Goal: Task Accomplishment & Management: Complete application form

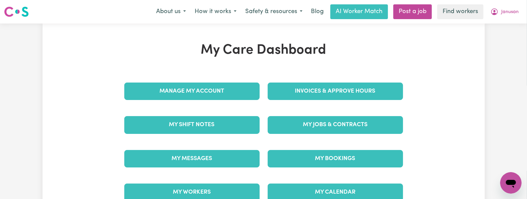
click at [292, 114] on div "My Jobs & Contracts" at bounding box center [334, 124] width 143 height 33
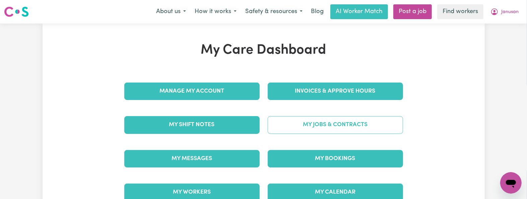
click at [302, 133] on link "My Jobs & Contracts" at bounding box center [334, 124] width 135 height 17
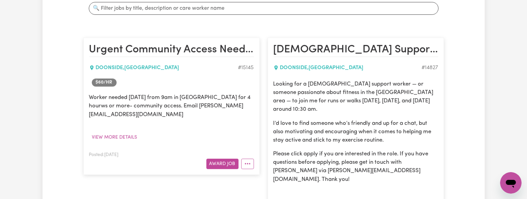
scroll to position [178, 0]
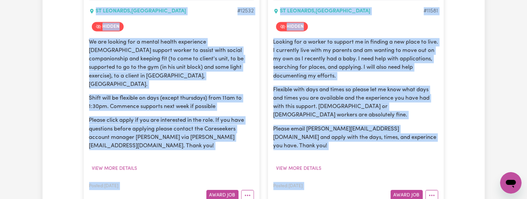
drag, startPoint x: 155, startPoint y: 197, endPoint x: 149, endPoint y: 269, distance: 72.2
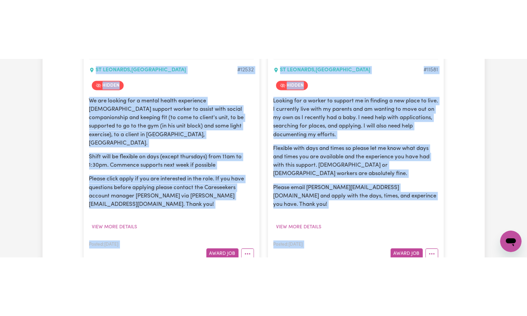
scroll to position [1471, 0]
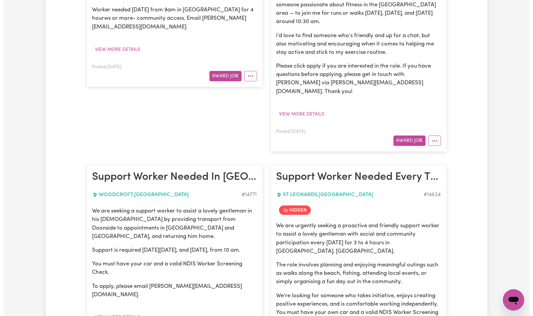
scroll to position [0, 0]
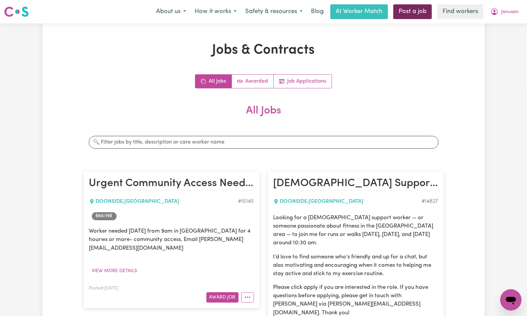
click at [405, 11] on link "Post a job" at bounding box center [412, 11] width 38 height 15
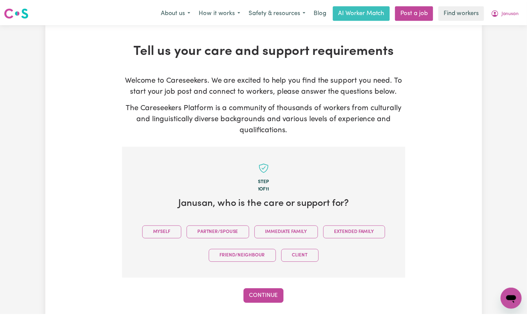
scroll to position [146, 0]
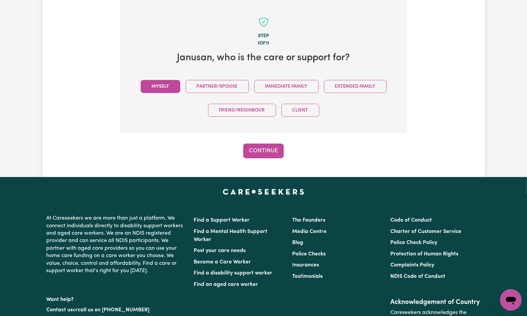
click at [146, 88] on button "Myself" at bounding box center [160, 86] width 39 height 13
click at [273, 165] on div "Tell us your care and support requirements Welcome to Careseekers. We are excit…" at bounding box center [264, 27] width 442 height 300
click at [265, 154] on button "Continue" at bounding box center [263, 151] width 41 height 15
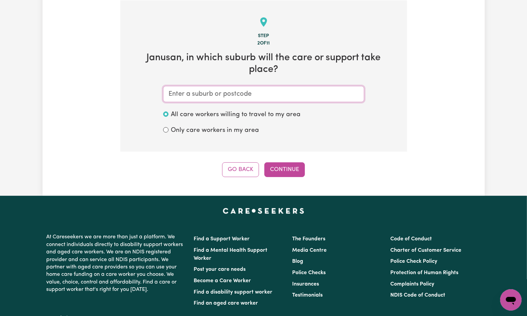
click at [196, 86] on input "text" at bounding box center [263, 94] width 201 height 16
paste input "Doonside"
type input "Doonside"
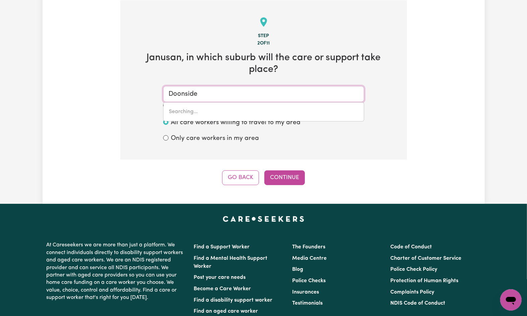
type input "Doonside, New South Wales, 2767"
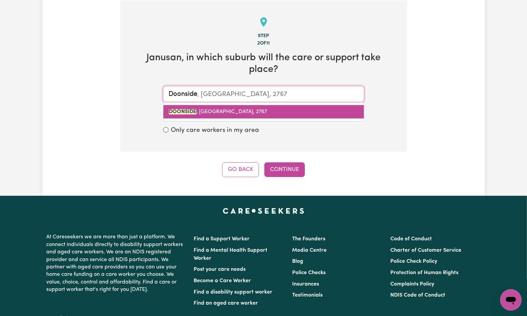
click at [182, 109] on mark "DOONSIDE" at bounding box center [182, 111] width 27 height 5
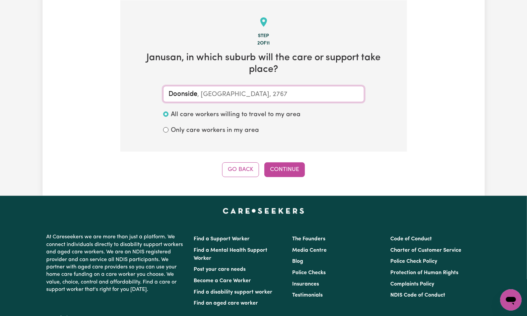
type input "DOONSIDE, New South Wales, 2767"
drag, startPoint x: 258, startPoint y: 144, endPoint x: 270, endPoint y: 151, distance: 13.2
click at [260, 146] on div "Step 2 of 11 Janusan , in which suburb will the care or support take place? DOO…" at bounding box center [263, 88] width 287 height 177
click at [281, 162] on button "Continue" at bounding box center [284, 169] width 41 height 15
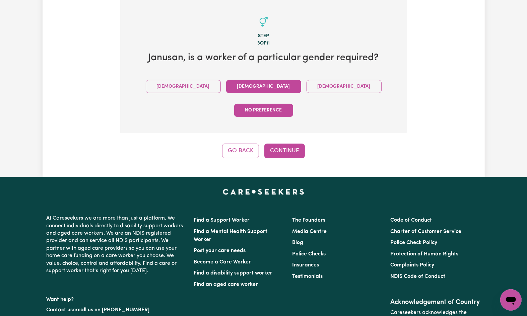
click at [234, 90] on button "Female" at bounding box center [263, 86] width 75 height 13
click at [274, 144] on button "Continue" at bounding box center [284, 151] width 41 height 15
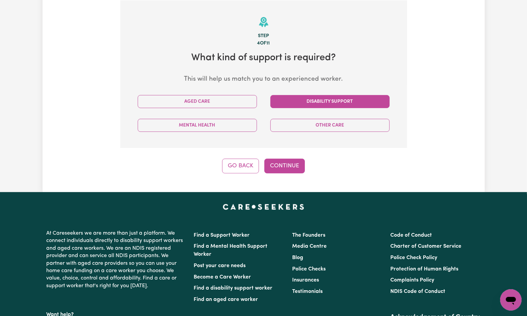
click at [279, 98] on button "Disability Support" at bounding box center [329, 101] width 119 height 13
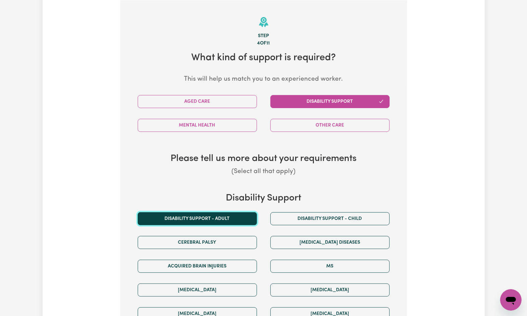
click at [206, 198] on button "Disability support - Adult" at bounding box center [197, 218] width 119 height 13
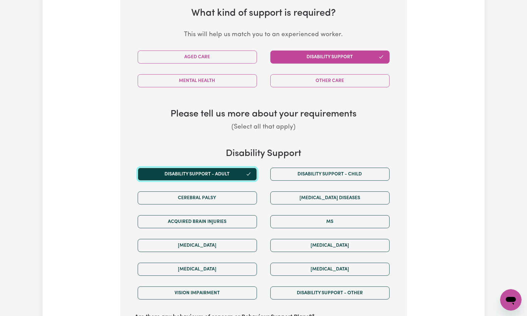
scroll to position [280, 0]
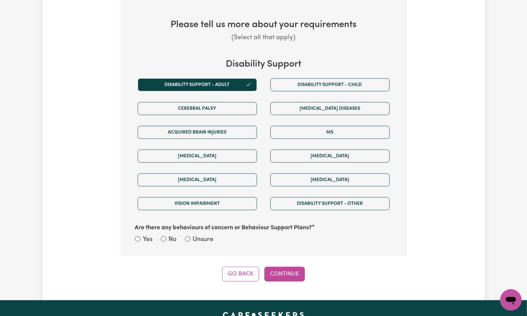
click at [212, 198] on label "Unsure" at bounding box center [203, 240] width 21 height 10
click at [190, 198] on input "Unsure" at bounding box center [187, 238] width 5 height 5
radio input "true"
click at [277, 198] on button "Continue" at bounding box center [284, 274] width 41 height 15
select select "NDIS_FUNDING_SELF_MANAGED"
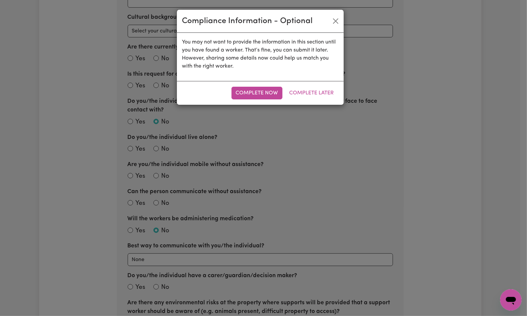
scroll to position [146, 0]
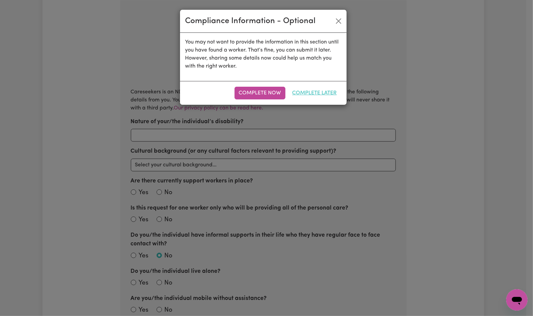
click at [307, 97] on button "Complete Later" at bounding box center [314, 93] width 53 height 13
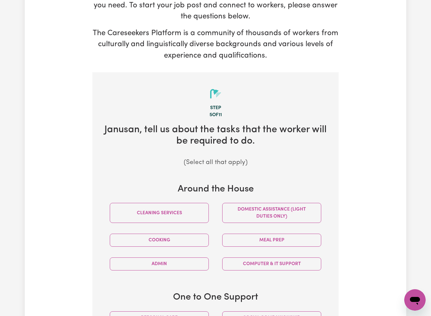
scroll to position [191, 0]
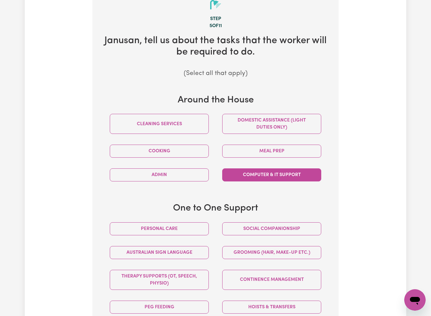
click at [265, 179] on button "Computer & IT Support" at bounding box center [271, 174] width 99 height 13
click at [269, 181] on button "Computer & IT Support" at bounding box center [271, 174] width 99 height 13
click at [273, 172] on button "Computer & IT Support" at bounding box center [271, 174] width 99 height 13
click at [305, 174] on button "Computer & IT Support" at bounding box center [271, 174] width 99 height 13
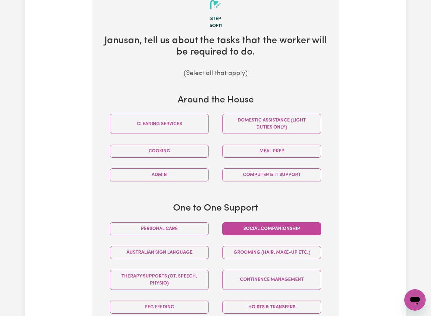
click at [295, 198] on button "Social companionship" at bounding box center [271, 228] width 99 height 13
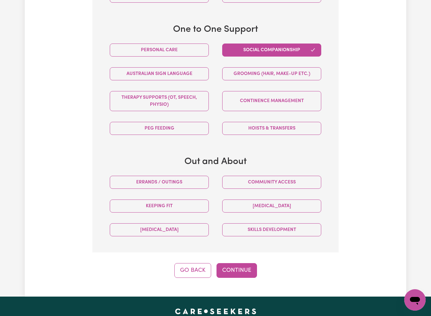
click at [249, 192] on div "Community access" at bounding box center [272, 182] width 112 height 24
click at [252, 181] on button "Community access" at bounding box center [271, 182] width 99 height 13
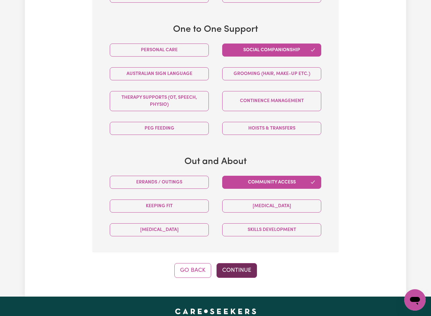
click at [230, 198] on button "Continue" at bounding box center [237, 270] width 41 height 15
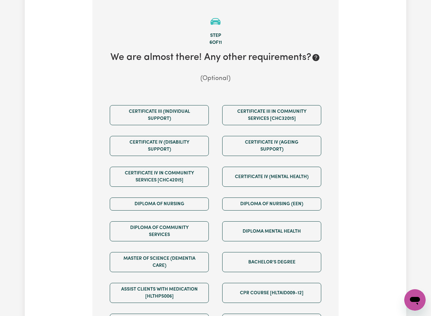
scroll to position [352, 0]
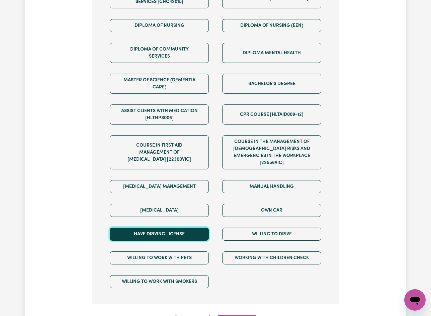
drag, startPoint x: 176, startPoint y: 233, endPoint x: 180, endPoint y: 234, distance: 4.0
click at [176, 198] on button "Have driving license" at bounding box center [159, 234] width 99 height 13
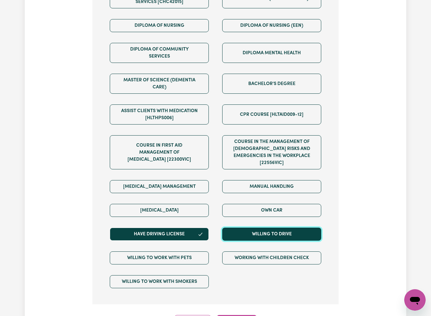
click at [242, 198] on button "Willing to drive" at bounding box center [271, 234] width 99 height 13
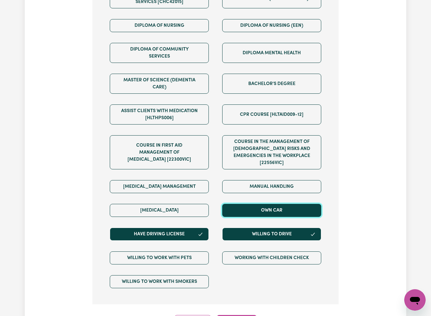
click at [250, 198] on button "Own Car" at bounding box center [271, 210] width 99 height 13
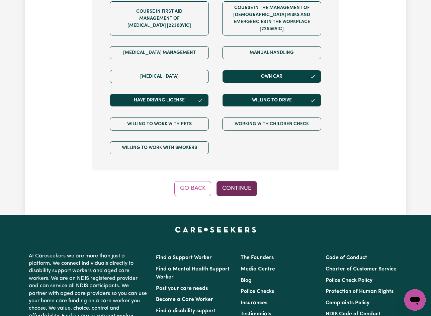
click at [239, 192] on button "Continue" at bounding box center [237, 188] width 41 height 15
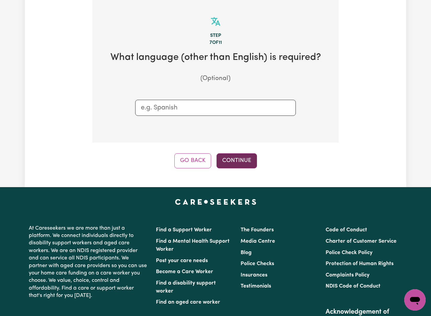
click at [243, 158] on button "Continue" at bounding box center [237, 160] width 41 height 15
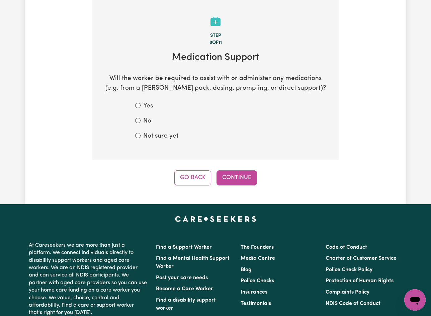
click at [184, 140] on div "Not sure yet" at bounding box center [215, 137] width 161 height 10
click at [171, 137] on label "Not sure yet" at bounding box center [160, 137] width 35 height 10
click at [141, 137] on input "Not sure yet" at bounding box center [137, 135] width 5 height 5
radio input "true"
click at [251, 184] on button "Continue" at bounding box center [237, 177] width 41 height 15
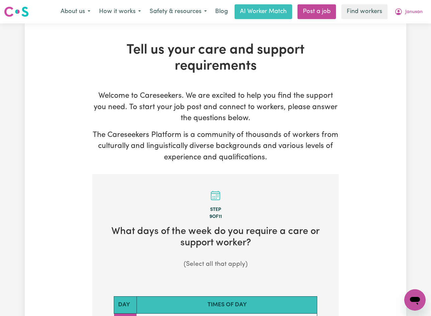
scroll to position [268, 0]
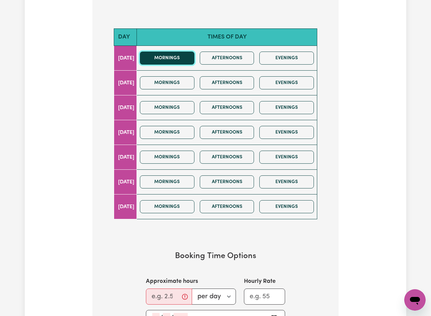
click at [170, 58] on button "Mornings" at bounding box center [167, 58] width 55 height 13
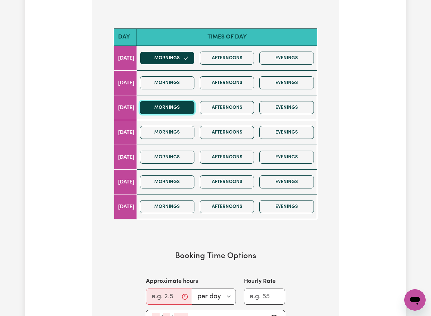
click at [177, 107] on button "Mornings" at bounding box center [167, 107] width 55 height 13
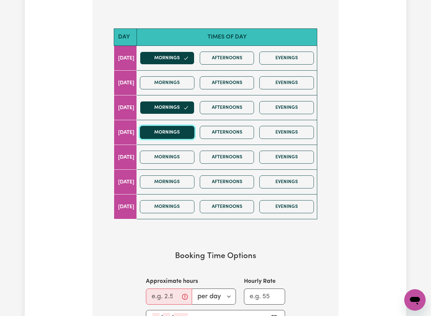
click at [170, 135] on button "Mornings" at bounding box center [167, 132] width 55 height 13
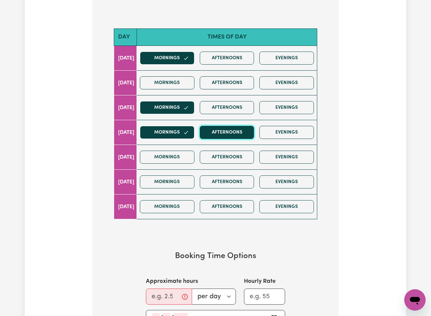
click at [230, 133] on button "Afternoons" at bounding box center [227, 132] width 55 height 13
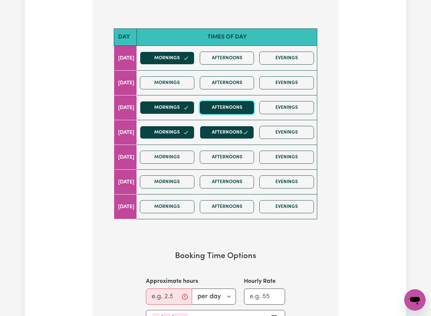
click at [231, 110] on button "Afternoons" at bounding box center [227, 107] width 55 height 13
click at [233, 58] on button "Afternoons" at bounding box center [227, 58] width 55 height 13
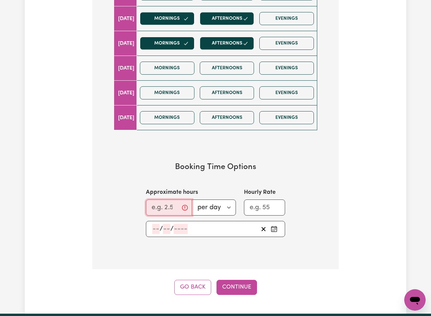
click at [159, 198] on input "Approximate hours" at bounding box center [169, 208] width 46 height 16
type input "4"
drag, startPoint x: 162, startPoint y: 231, endPoint x: 157, endPoint y: 231, distance: 5.0
click at [162, 198] on span "/" at bounding box center [161, 228] width 3 height 7
click at [157, 198] on input "number" at bounding box center [155, 229] width 7 height 10
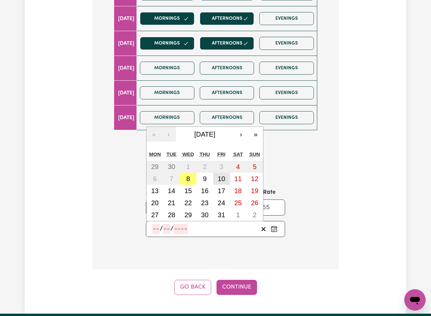
click at [223, 182] on abbr "10" at bounding box center [221, 178] width 7 height 7
type input "2025-10-10"
type input "10"
type input "2025"
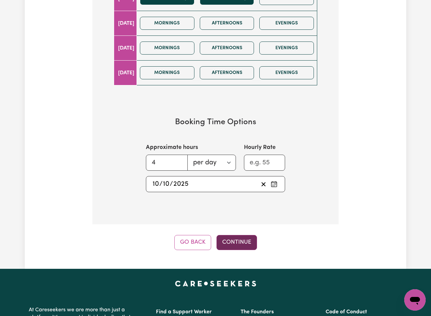
click at [242, 198] on button "Continue" at bounding box center [237, 242] width 41 height 15
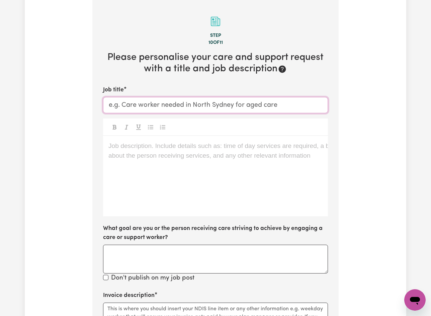
click at [143, 107] on input "Job title" at bounding box center [215, 105] width 225 height 16
paste input "Support Worker Opportunity – Energetic and Positive Role"
type input "Support Worker Opportunity – Energetic and Positive Role"
click at [177, 170] on div "Job description. Include details such as: time of day services are required, a …" at bounding box center [215, 176] width 225 height 80
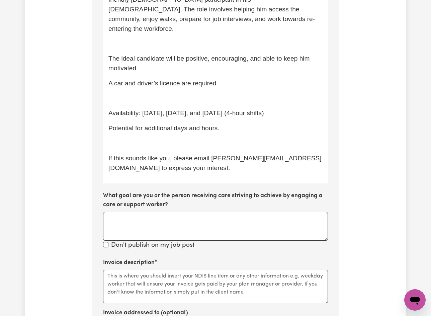
scroll to position [152, 0]
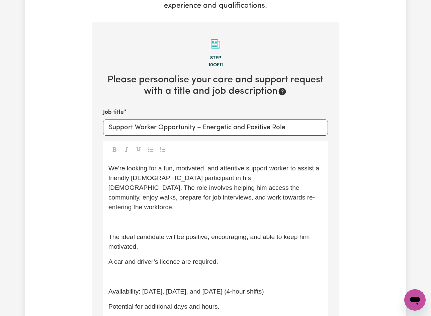
drag, startPoint x: 249, startPoint y: 167, endPoint x: 249, endPoint y: 176, distance: 9.0
click at [249, 167] on span "We’re looking for a fun, motivated, and attentive support worker to assist a fr…" at bounding box center [214, 188] width 213 height 46
click at [128, 178] on span "We’re looking for a fun, motivated, and attentive support worker to assist a fr…" at bounding box center [214, 188] width 213 height 46
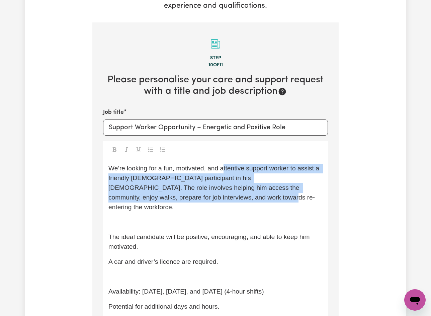
drag, startPoint x: 224, startPoint y: 170, endPoint x: 195, endPoint y: 193, distance: 36.4
click at [195, 193] on p "We’re looking for a fun, motivated, and attentive support worker to assist a fr…" at bounding box center [215, 188] width 214 height 48
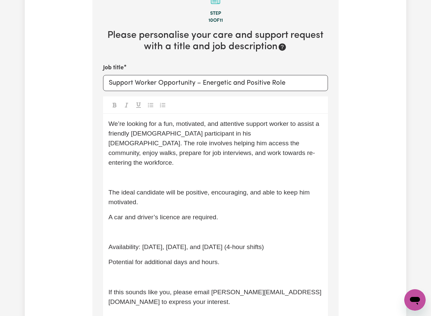
click at [138, 173] on p "﻿" at bounding box center [215, 178] width 214 height 10
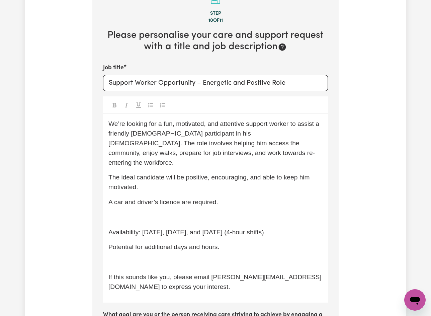
click at [132, 198] on p "﻿" at bounding box center [215, 218] width 214 height 10
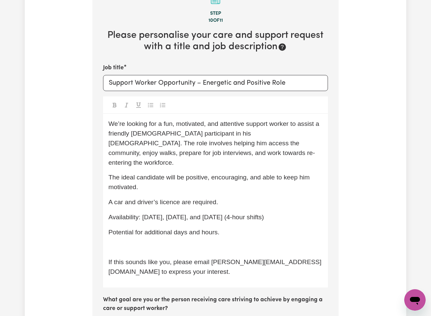
click at [126, 198] on div "We’re looking for a fun, motivated, and attentive support worker to assist a fr…" at bounding box center [215, 200] width 225 height 173
click at [133, 198] on p "﻿" at bounding box center [215, 247] width 214 height 10
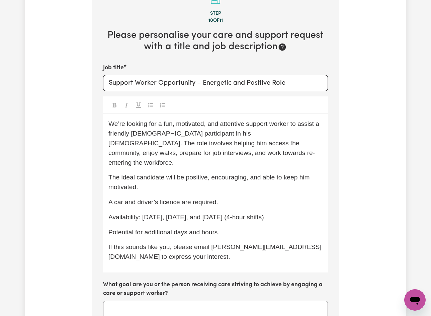
scroll to position [330, 0]
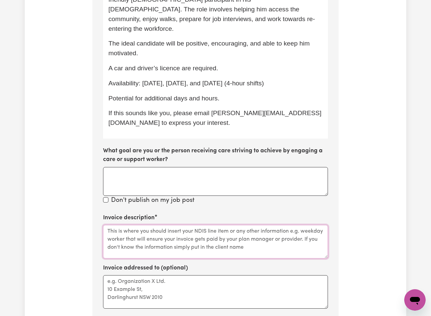
click at [167, 198] on textarea "Invoice description" at bounding box center [215, 241] width 225 height 33
type textarea "D"
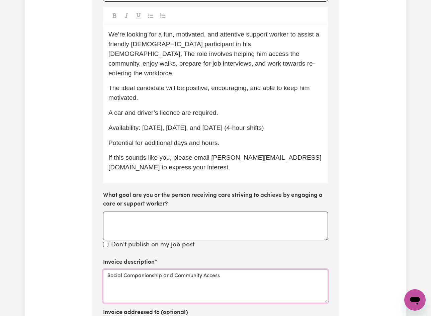
scroll to position [196, 0]
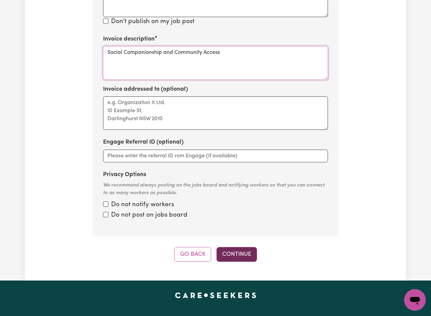
type textarea "Social Companionship and Community Access"
click at [236, 198] on button "Continue" at bounding box center [237, 254] width 41 height 15
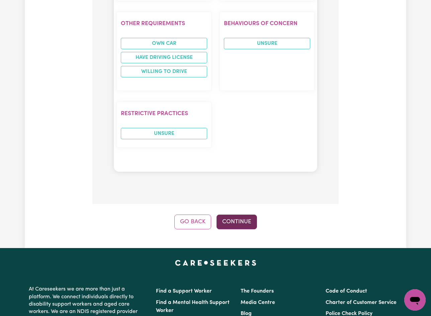
scroll to position [665, 0]
click at [245, 198] on button "Continue" at bounding box center [237, 222] width 41 height 15
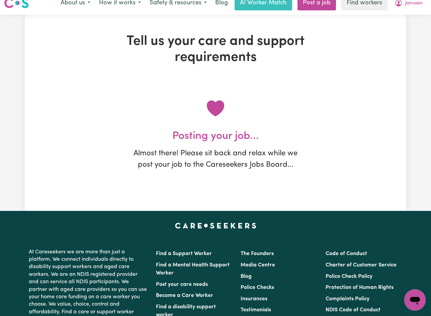
scroll to position [0, 0]
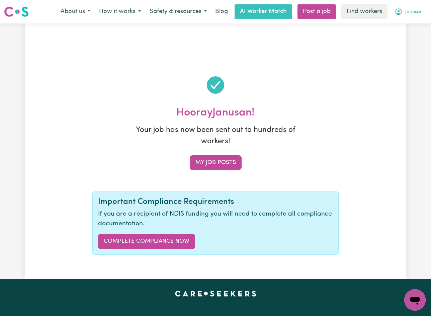
click at [404, 14] on button "Janusan" at bounding box center [408, 12] width 37 height 14
click at [402, 22] on link "My Dashboard" at bounding box center [400, 26] width 53 height 13
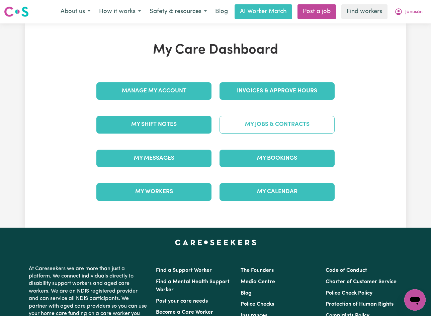
click at [307, 129] on link "My Jobs & Contracts" at bounding box center [277, 124] width 115 height 17
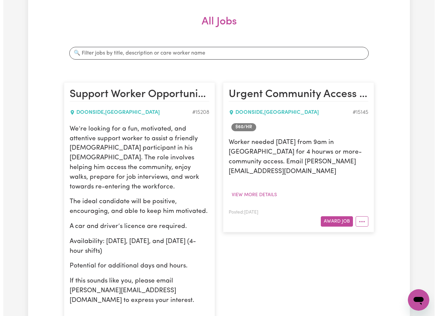
scroll to position [134, 0]
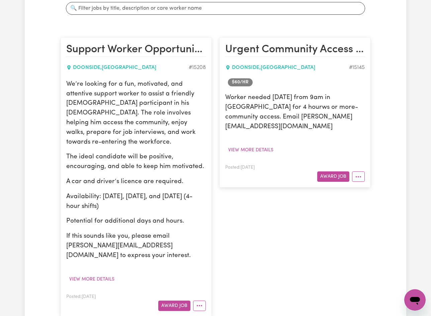
click at [100, 198] on div "We’re looking for a fun, motivated, and attentive support worker to assist a fr…" at bounding box center [136, 182] width 140 height 205
click at [100, 198] on button "View more details" at bounding box center [91, 279] width 51 height 10
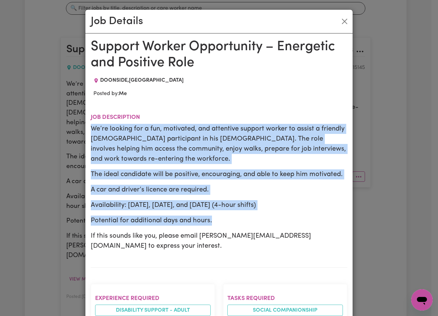
drag, startPoint x: 89, startPoint y: 125, endPoint x: 233, endPoint y: 216, distance: 171.0
click at [233, 198] on div "We’re looking for a fun, motivated, and attentive support worker to assist a fr…" at bounding box center [219, 187] width 256 height 127
copy div "We’re looking for a fun, motivated, and attentive support worker to assist a fr…"
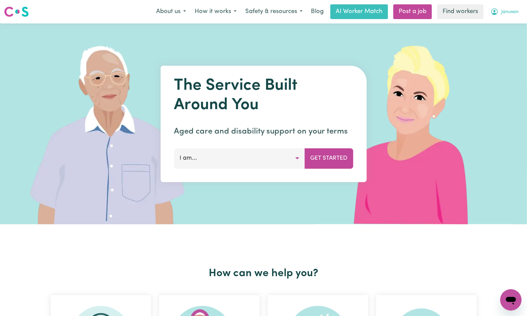
click at [497, 12] on icon "My Account" at bounding box center [494, 12] width 8 height 8
click at [495, 23] on link "My Dashboard" at bounding box center [495, 26] width 53 height 13
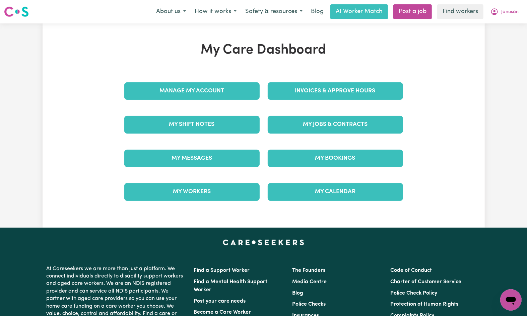
click at [356, 114] on div "My Jobs & Contracts" at bounding box center [334, 124] width 143 height 33
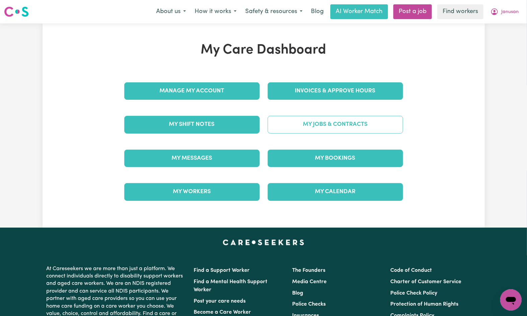
click at [355, 122] on link "My Jobs & Contracts" at bounding box center [334, 124] width 135 height 17
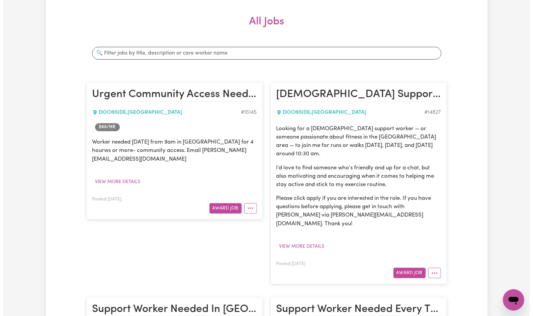
scroll to position [134, 0]
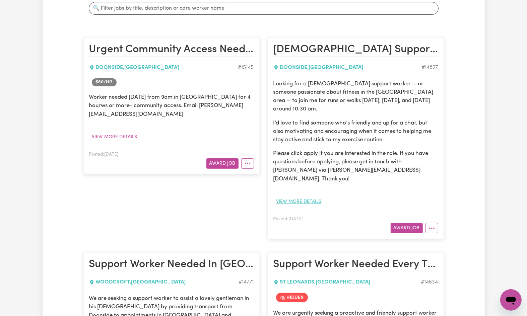
click at [296, 196] on button "View more details" at bounding box center [298, 201] width 51 height 10
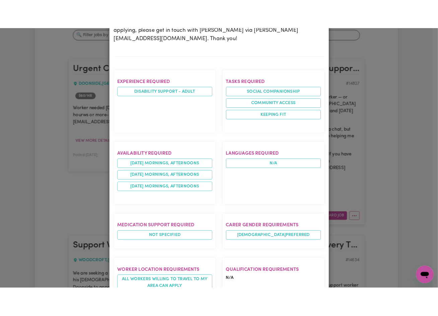
scroll to position [268, 0]
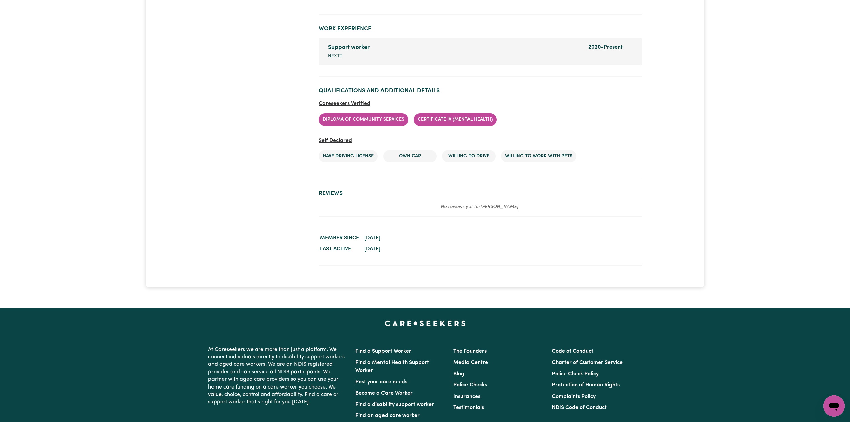
scroll to position [846, 0]
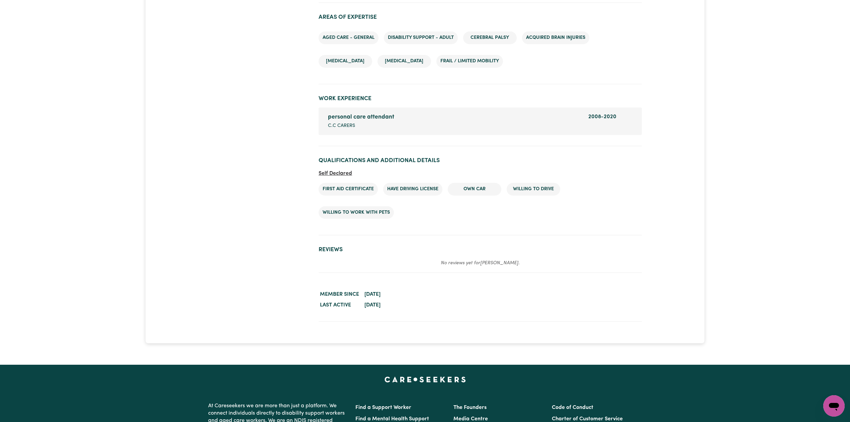
scroll to position [892, 0]
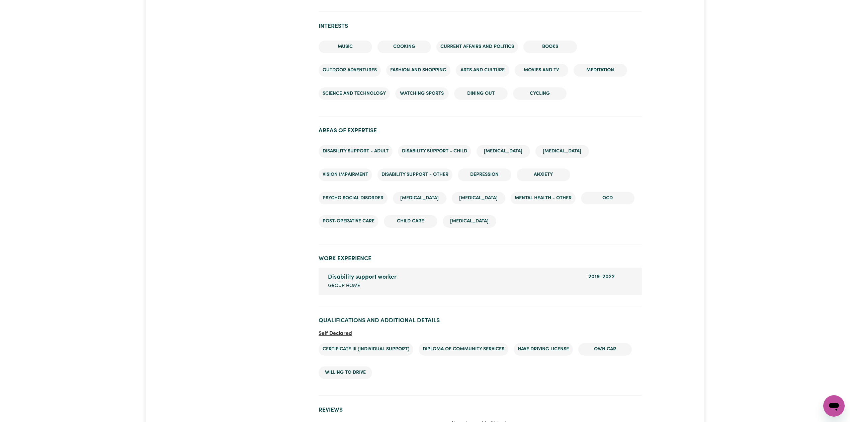
scroll to position [830, 0]
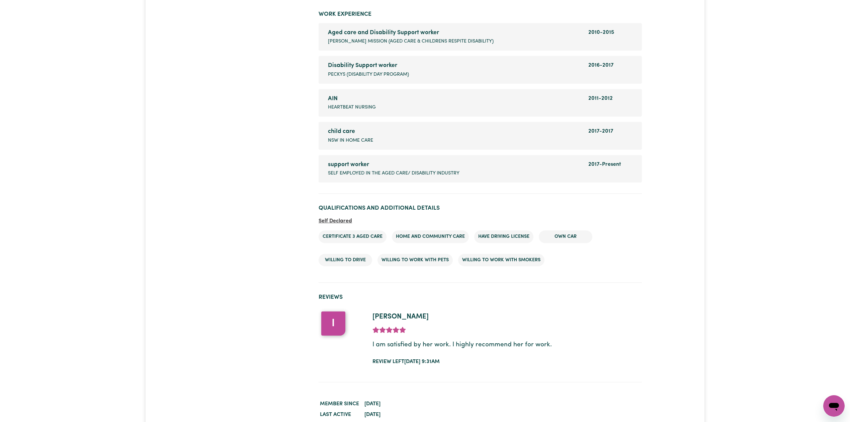
scroll to position [1063, 0]
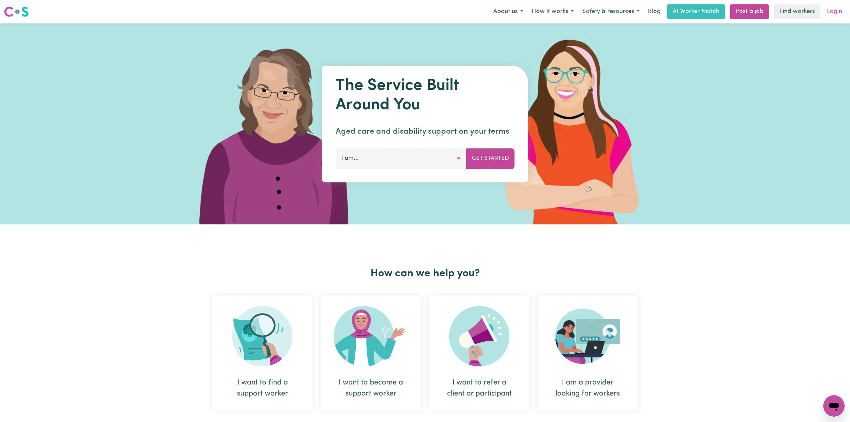
click at [834, 10] on link "Login" at bounding box center [834, 11] width 23 height 15
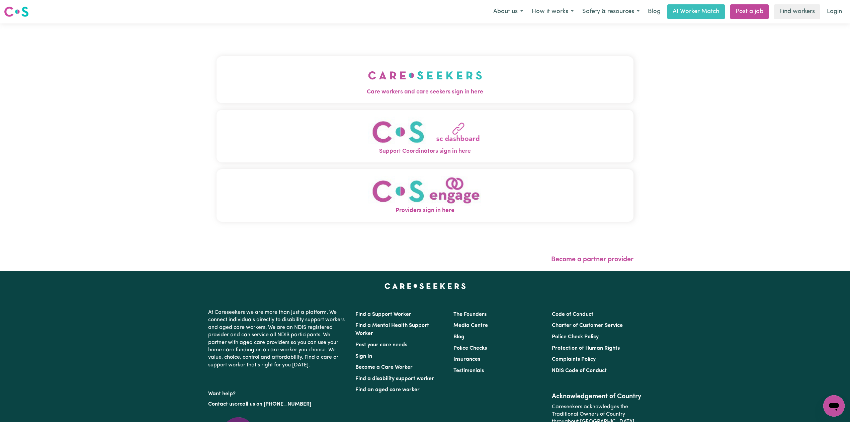
click at [338, 61] on div "Care workers and care seekers sign in here Support Coordinators sign in here Pr…" at bounding box center [425, 147] width 425 height 248
click at [297, 77] on button "Care workers and care seekers sign in here" at bounding box center [425, 79] width 417 height 47
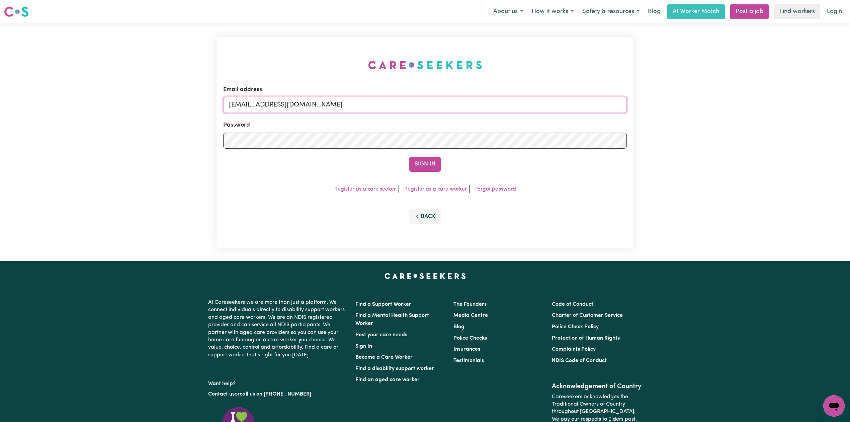
drag, startPoint x: 294, startPoint y: 99, endPoint x: 289, endPoint y: 100, distance: 5.0
click at [294, 99] on input "[EMAIL_ADDRESS][DOMAIN_NAME]" at bounding box center [425, 105] width 404 height 16
drag, startPoint x: 262, startPoint y: 106, endPoint x: 429, endPoint y: 127, distance: 168.0
click at [429, 126] on form "Email address Superuser~[EMAIL_ADDRESS][DOMAIN_NAME] Password Sign In" at bounding box center [425, 128] width 404 height 86
type input "Superuser~[EMAIL_ADDRESS][DOMAIN_NAME]"
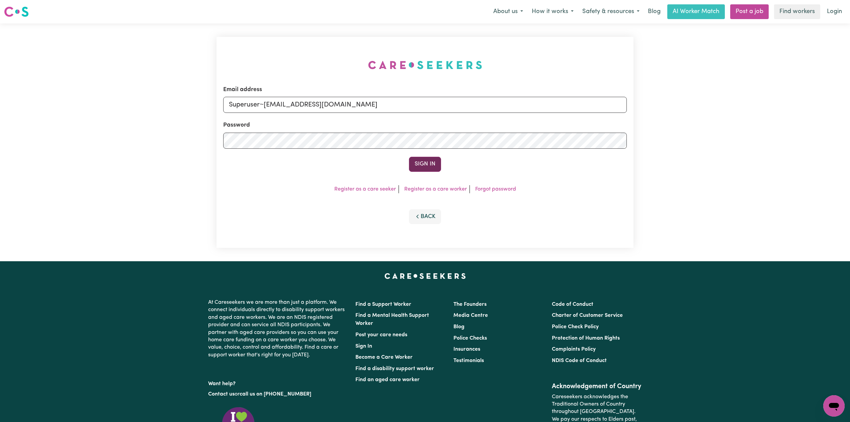
click at [432, 165] on button "Sign In" at bounding box center [425, 164] width 32 height 15
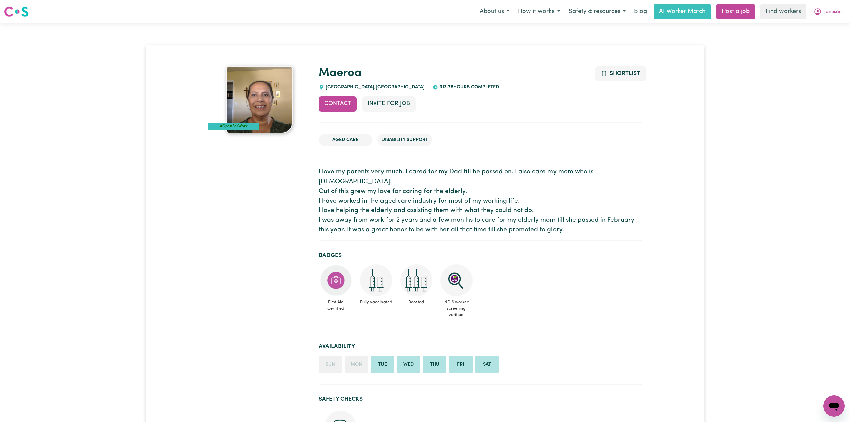
drag, startPoint x: 190, startPoint y: 226, endPoint x: 344, endPoint y: 216, distance: 154.0
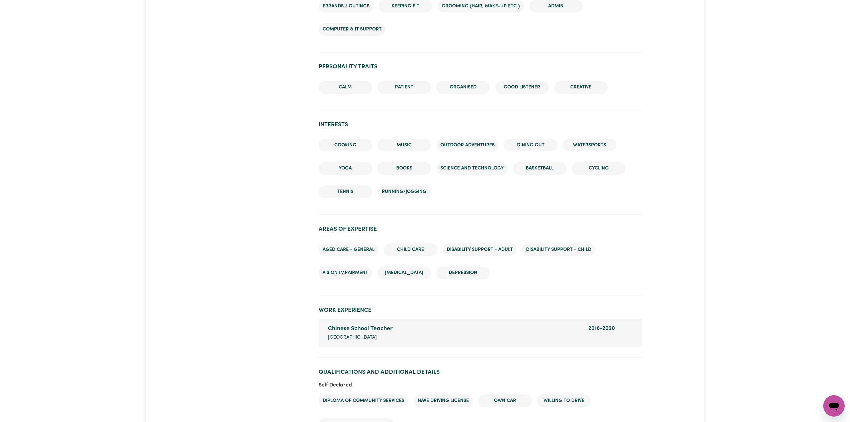
scroll to position [788, 0]
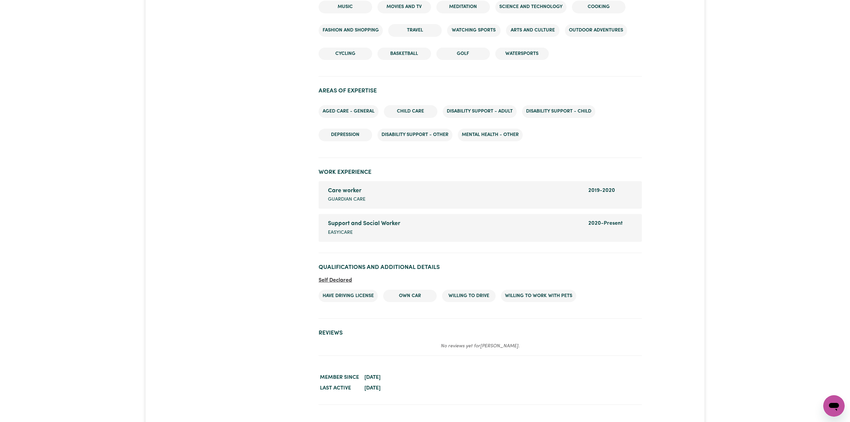
scroll to position [824, 0]
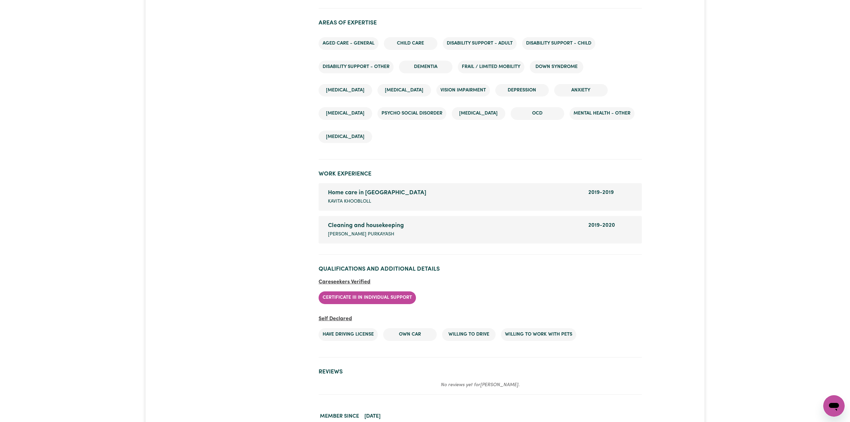
scroll to position [864, 0]
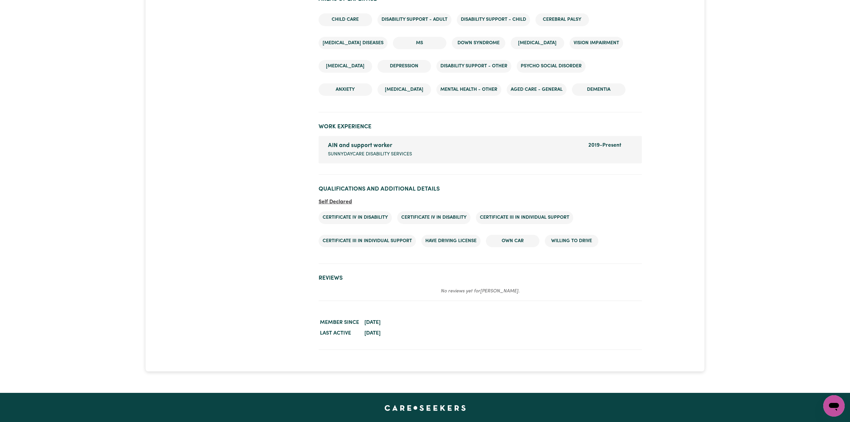
scroll to position [963, 0]
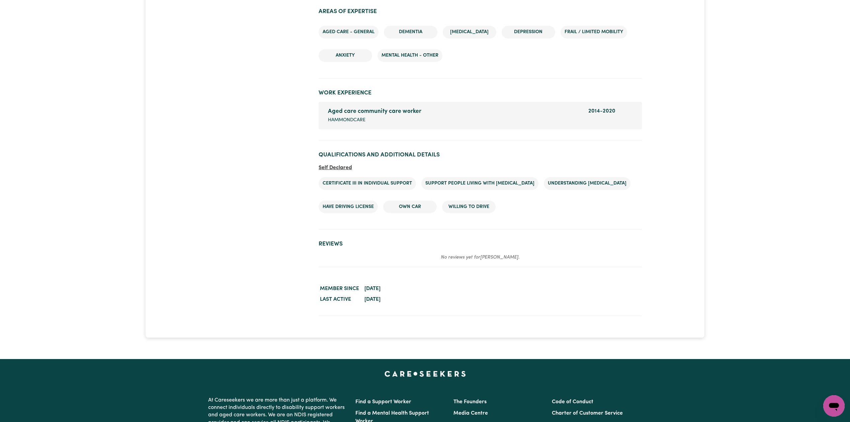
scroll to position [960, 0]
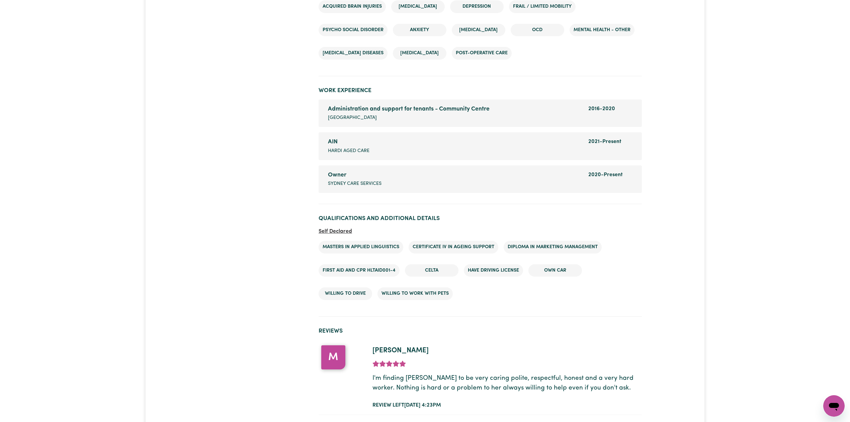
scroll to position [982, 0]
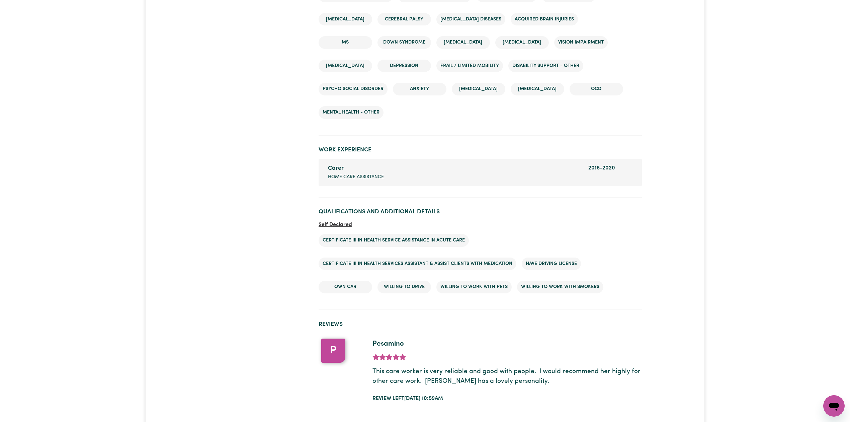
scroll to position [917, 0]
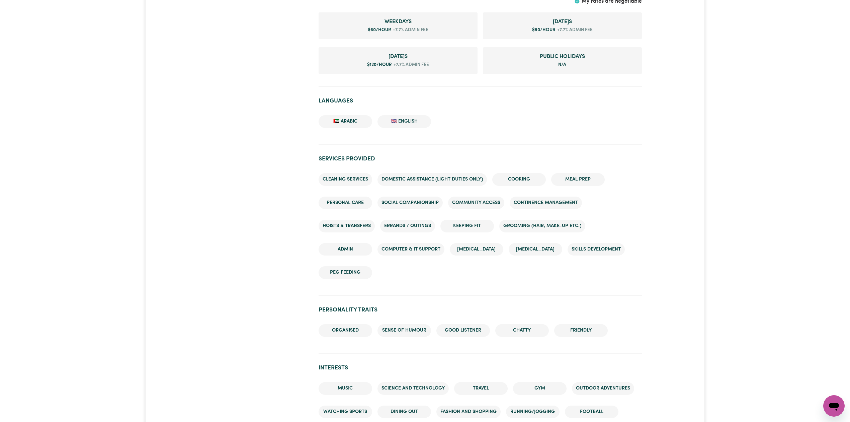
scroll to position [418, 0]
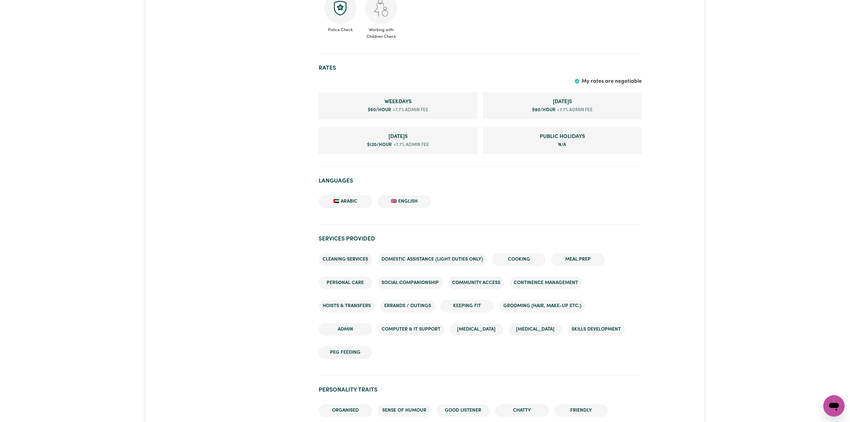
click at [227, 195] on div "#OpenForWork" at bounding box center [259, 326] width 110 height 1356
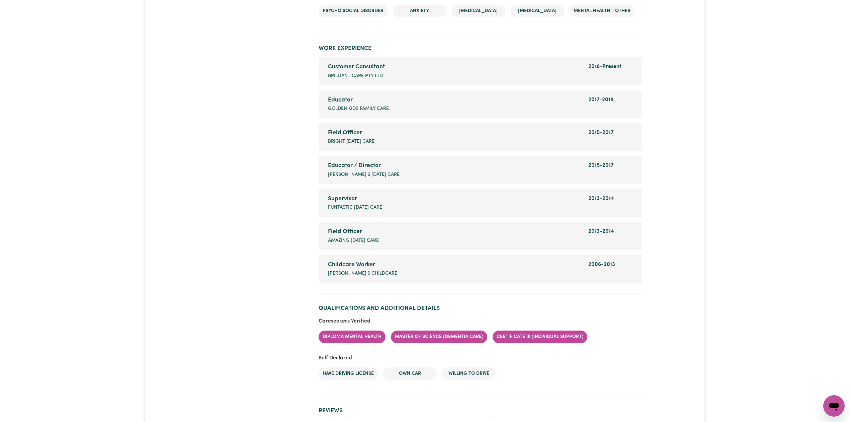
scroll to position [946, 0]
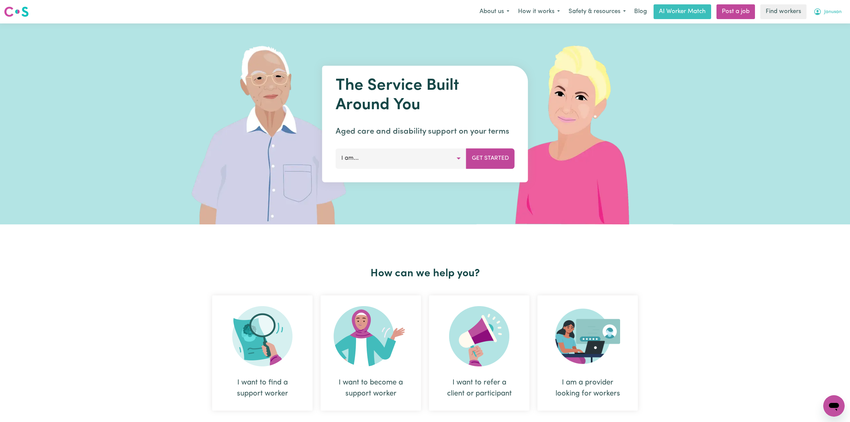
click at [828, 13] on span "Janusan" at bounding box center [832, 11] width 17 height 7
click at [825, 38] on link "Logout" at bounding box center [819, 38] width 53 height 13
click at [829, 15] on link "Login" at bounding box center [834, 11] width 23 height 15
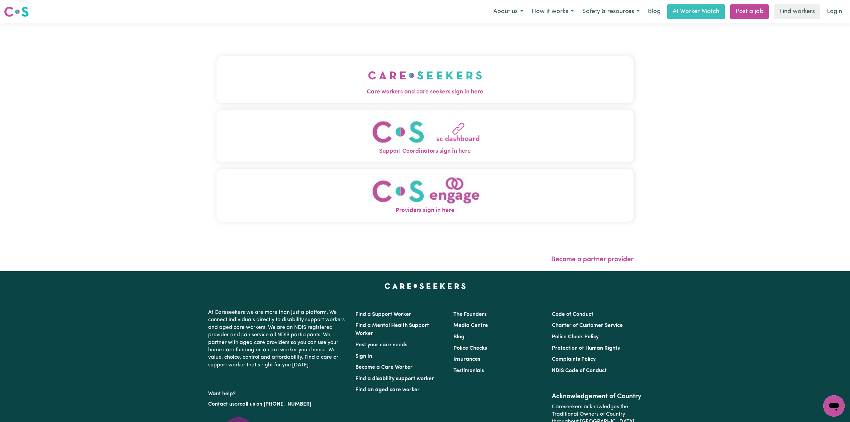
click at [425, 95] on span "Care workers and care seekers sign in here" at bounding box center [425, 92] width 417 height 9
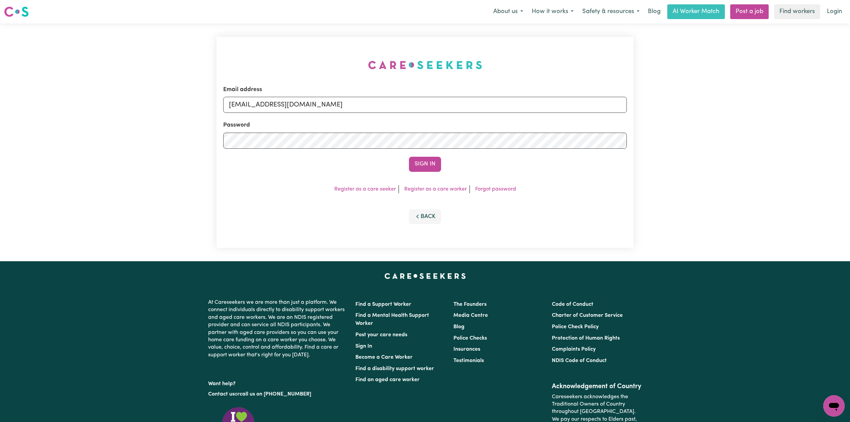
click at [431, 161] on button "Sign In" at bounding box center [425, 164] width 32 height 15
